Goal: Task Accomplishment & Management: Manage account settings

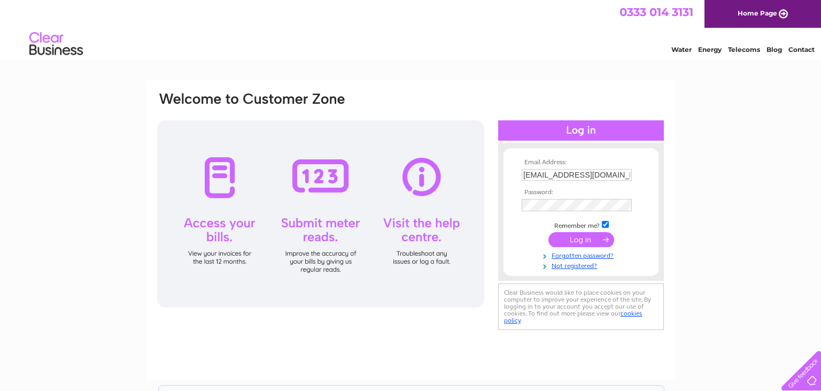
click at [571, 243] on input "submit" at bounding box center [582, 239] width 66 height 15
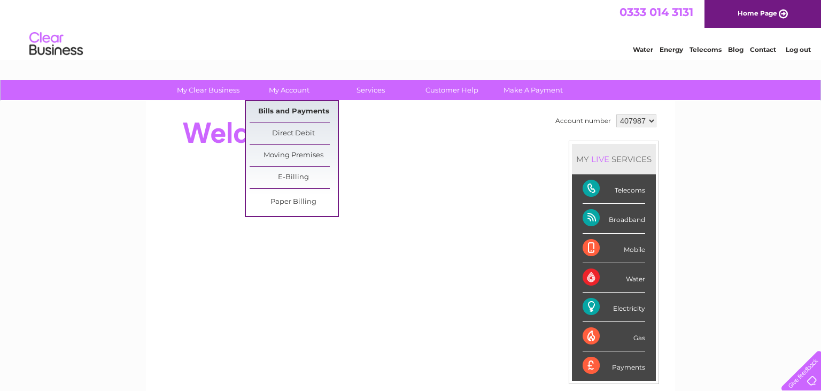
click at [298, 107] on link "Bills and Payments" at bounding box center [294, 111] width 88 height 21
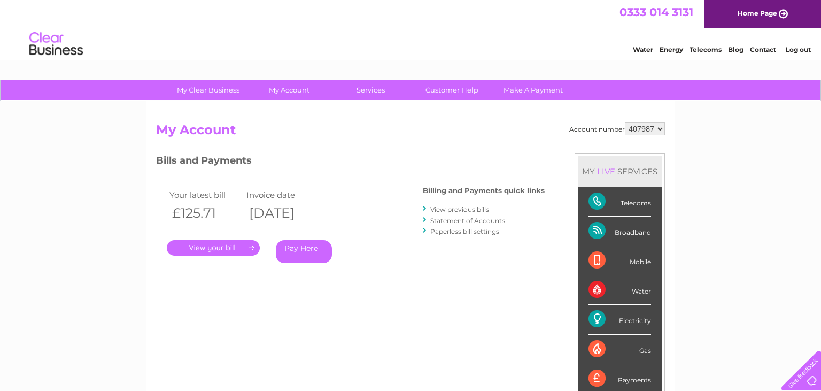
click at [218, 243] on link "." at bounding box center [213, 248] width 93 height 16
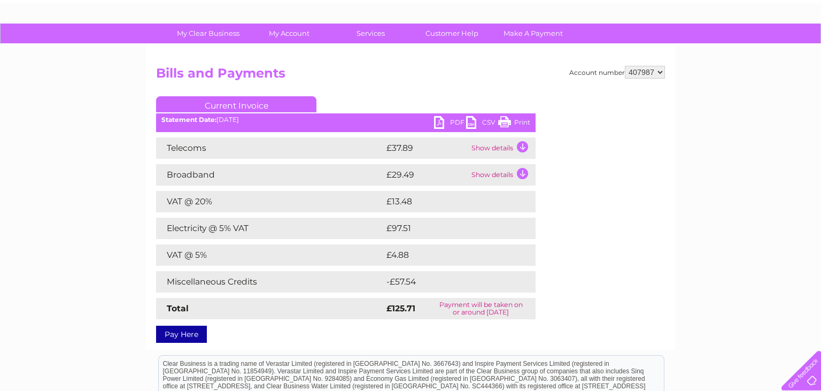
scroll to position [56, 0]
click at [436, 122] on link "PDF" at bounding box center [450, 125] width 32 height 16
click at [520, 147] on td "Show details" at bounding box center [502, 148] width 67 height 21
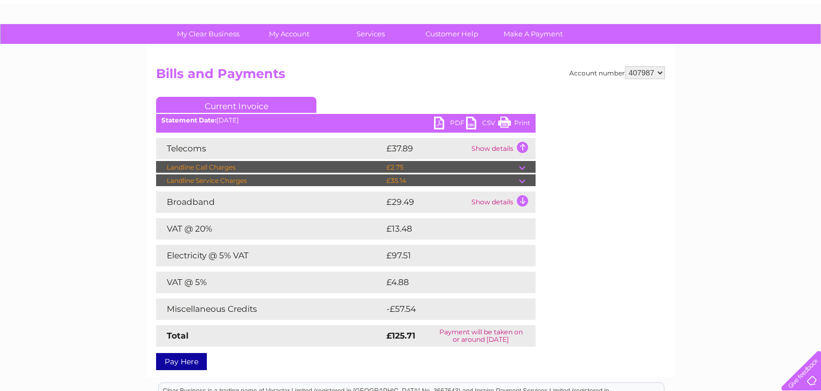
click at [522, 181] on td at bounding box center [527, 180] width 17 height 13
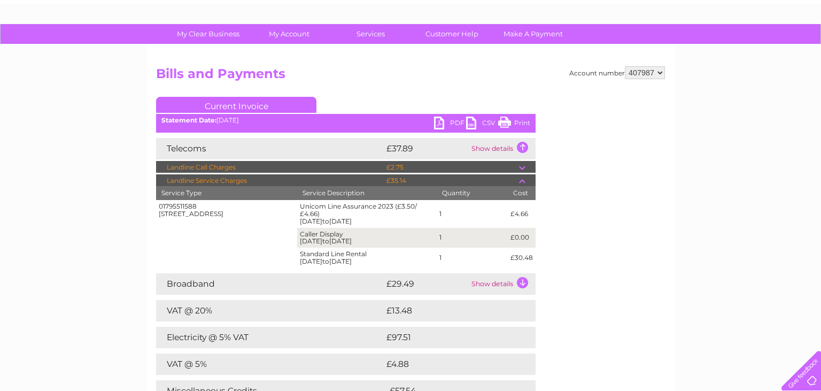
click at [521, 282] on td "Show details" at bounding box center [502, 283] width 67 height 21
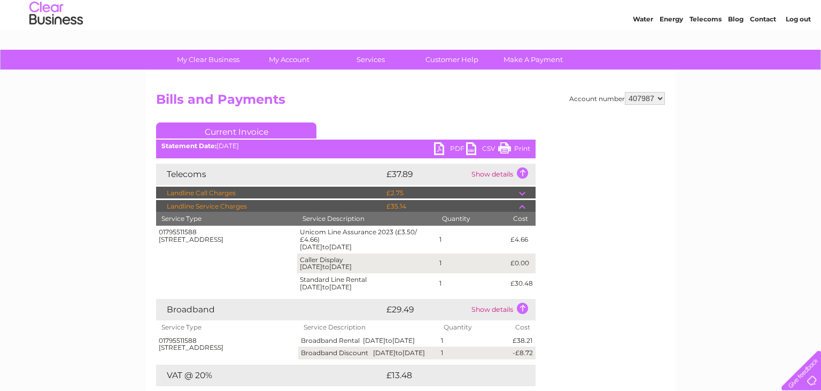
scroll to position [0, 0]
